Goal: Task Accomplishment & Management: Manage account settings

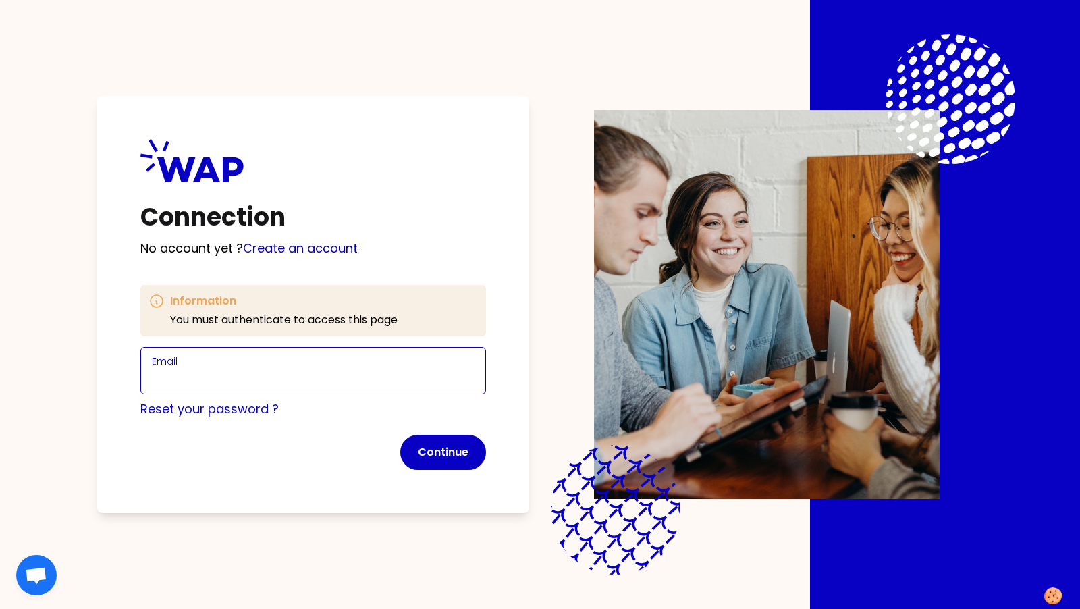
click at [418, 377] on input "Email" at bounding box center [313, 378] width 323 height 19
type input "[PERSON_NAME][EMAIL_ADDRESS][DOMAIN_NAME]"
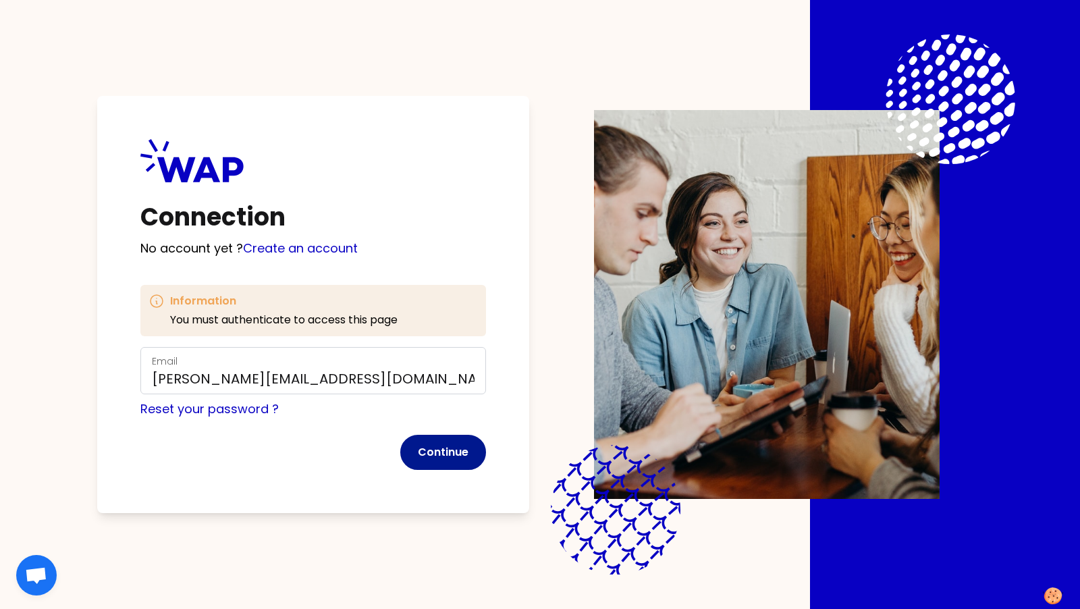
click at [432, 456] on button "Continue" at bounding box center [443, 452] width 86 height 35
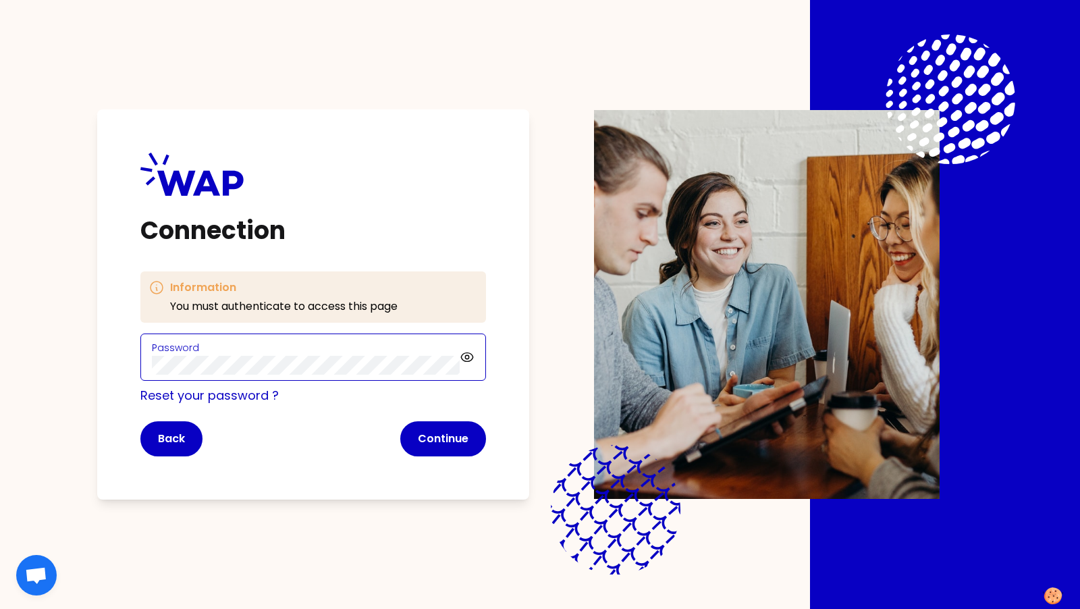
click button "Continue" at bounding box center [443, 438] width 86 height 35
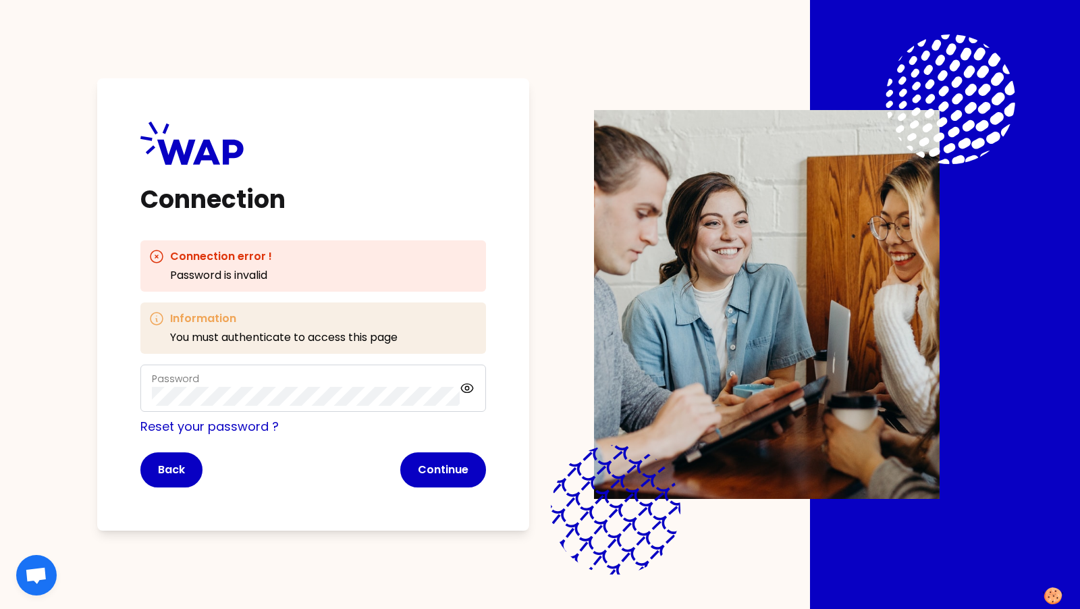
click at [120, 469] on div "Connection Connection error ! Password is invalid Information You must authenti…" at bounding box center [313, 304] width 432 height 452
click at [155, 470] on button "Back" at bounding box center [171, 469] width 62 height 35
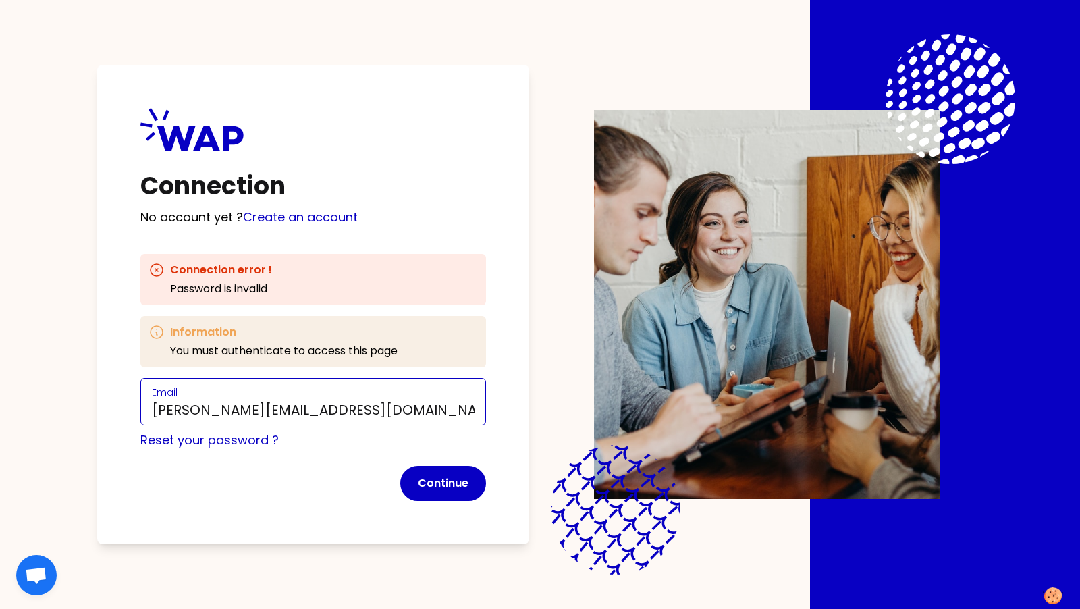
click at [245, 412] on input "[PERSON_NAME][EMAIL_ADDRESS][DOMAIN_NAME]" at bounding box center [313, 409] width 323 height 19
type input "[PERSON_NAME][EMAIL_ADDRESS][DOMAIN_NAME]"
click button "Continue" at bounding box center [443, 483] width 86 height 35
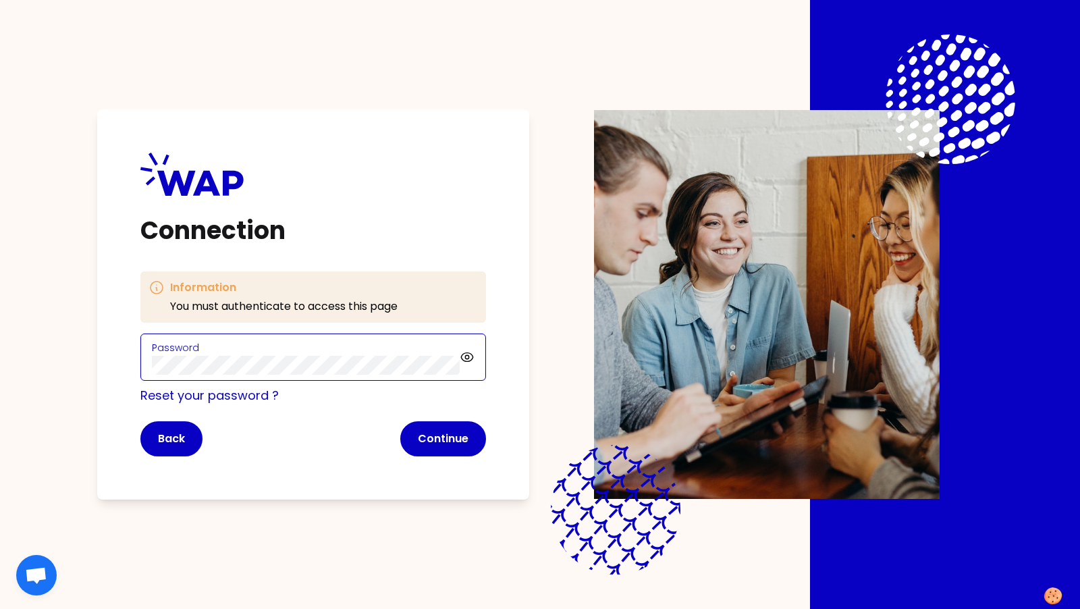
click button "Continue" at bounding box center [443, 438] width 86 height 35
